Goal: Information Seeking & Learning: Learn about a topic

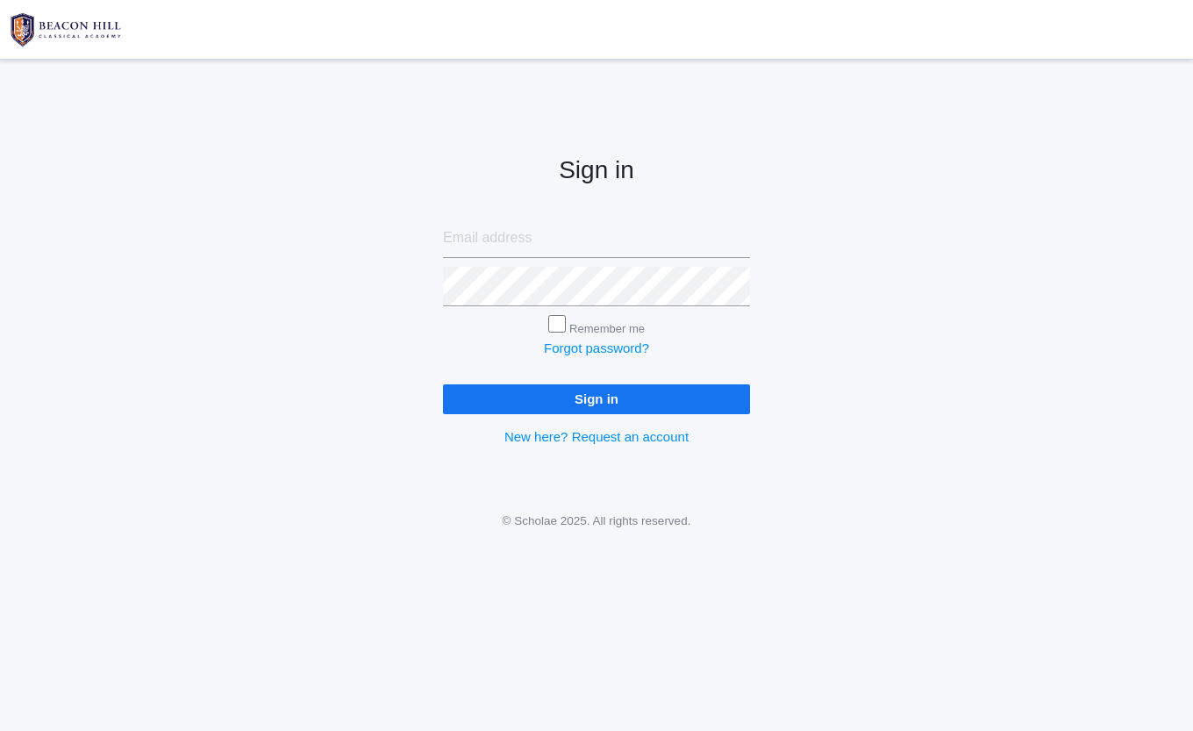
type input "[PERSON_NAME][EMAIL_ADDRESS][PERSON_NAME][DOMAIN_NAME]"
click at [550, 324] on input "Remember me" at bounding box center [557, 324] width 18 height 18
checkbox input "true"
click at [551, 398] on input "Sign in" at bounding box center [596, 398] width 307 height 29
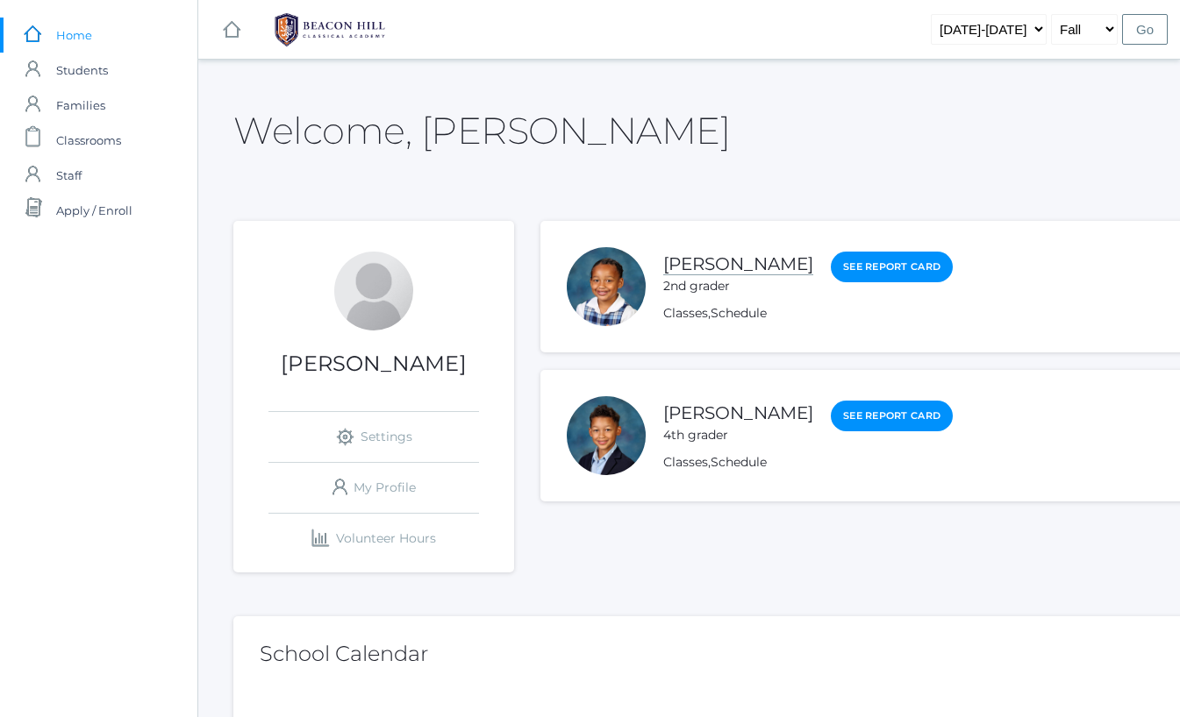
click at [689, 264] on link "Eliana Waite" at bounding box center [738, 264] width 150 height 22
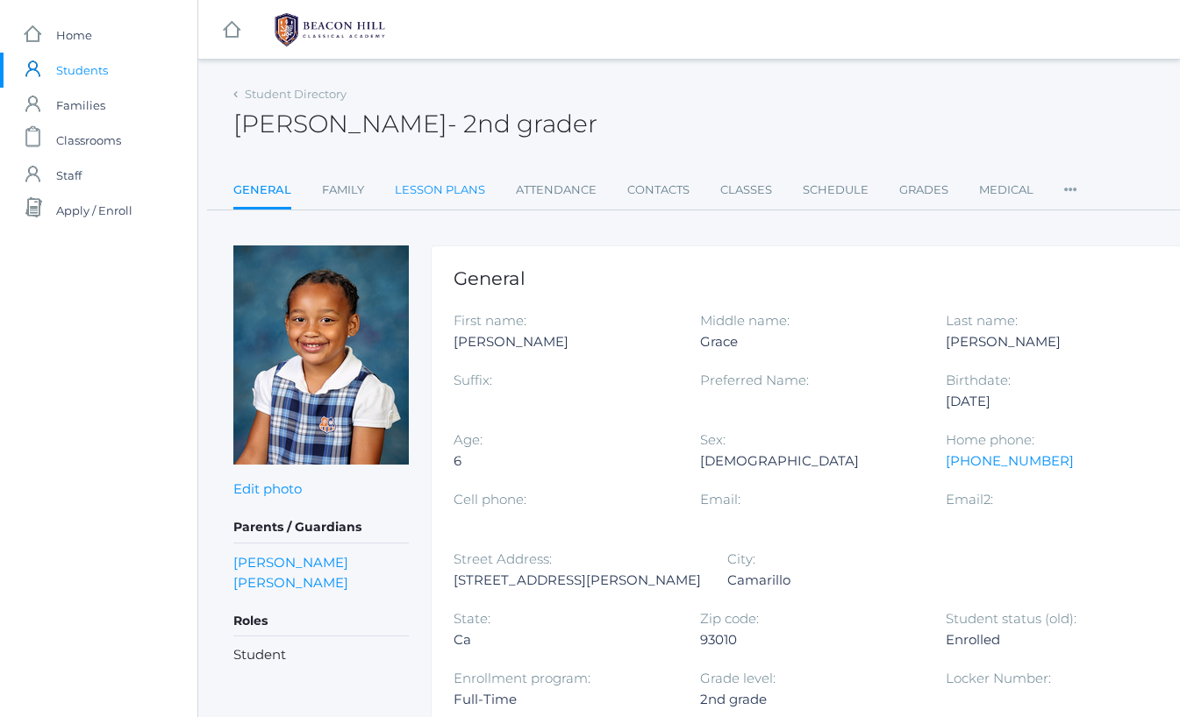
click at [446, 190] on link "Lesson Plans" at bounding box center [440, 190] width 90 height 35
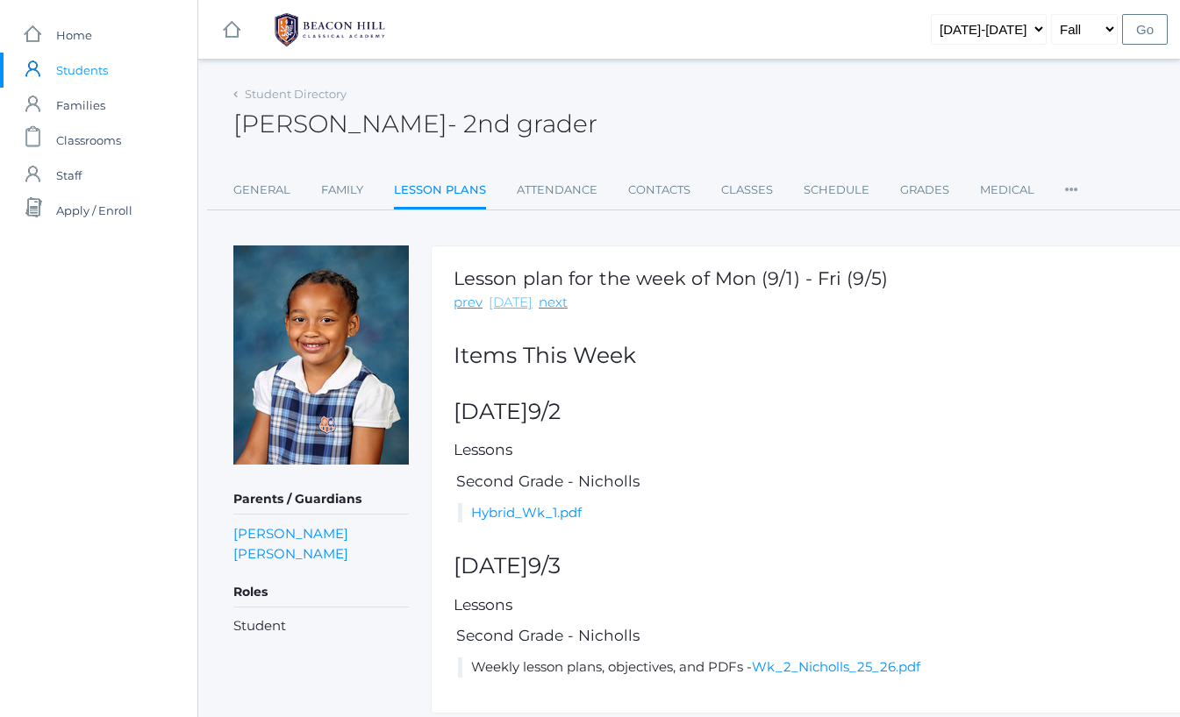
click at [506, 305] on link "today" at bounding box center [510, 303] width 44 height 20
click at [508, 303] on link "today" at bounding box center [510, 303] width 44 height 20
click at [503, 514] on link "Hybrid_Wk_1.pdf" at bounding box center [526, 512] width 110 height 17
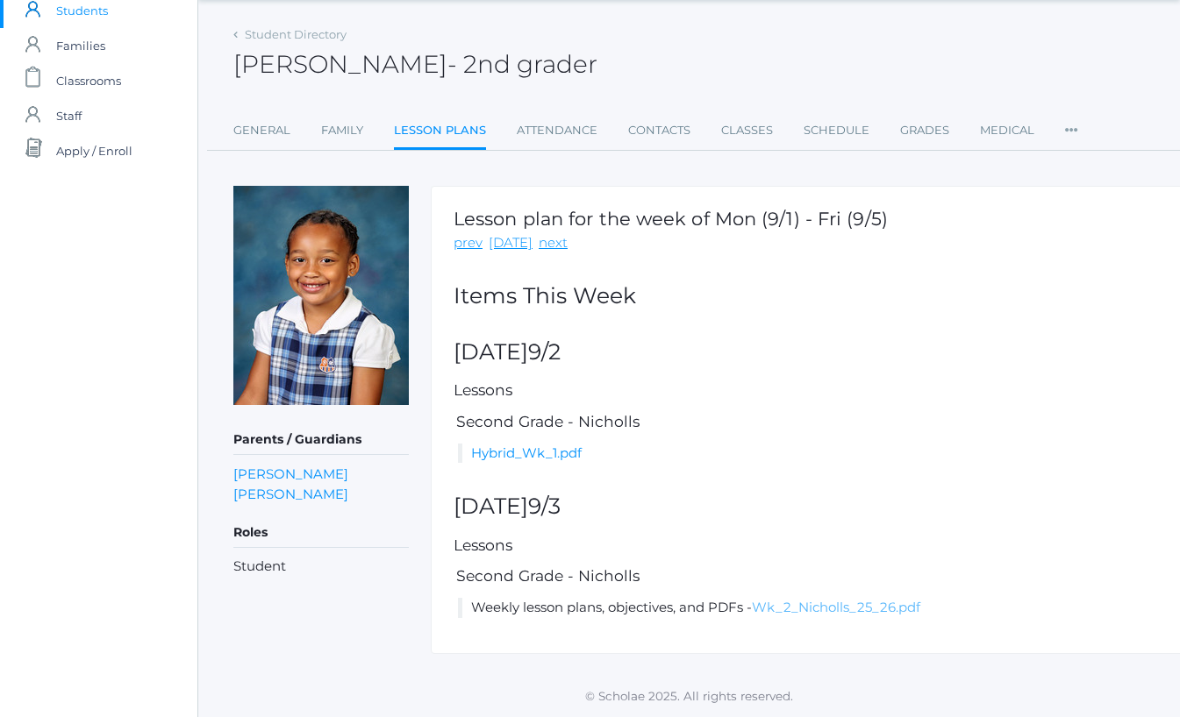
click at [825, 608] on link "Wk_2_Nicholls_25_26.pdf" at bounding box center [836, 607] width 168 height 17
